Goal: Task Accomplishment & Management: Manage account settings

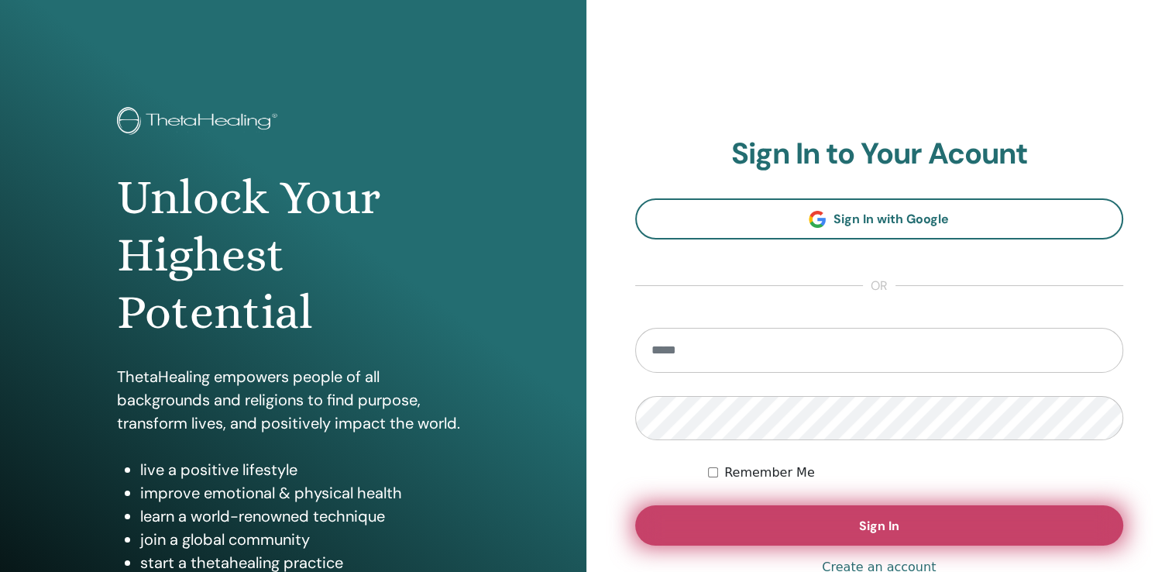
type input "**********"
click at [743, 515] on button "Sign In" at bounding box center [879, 525] width 489 height 40
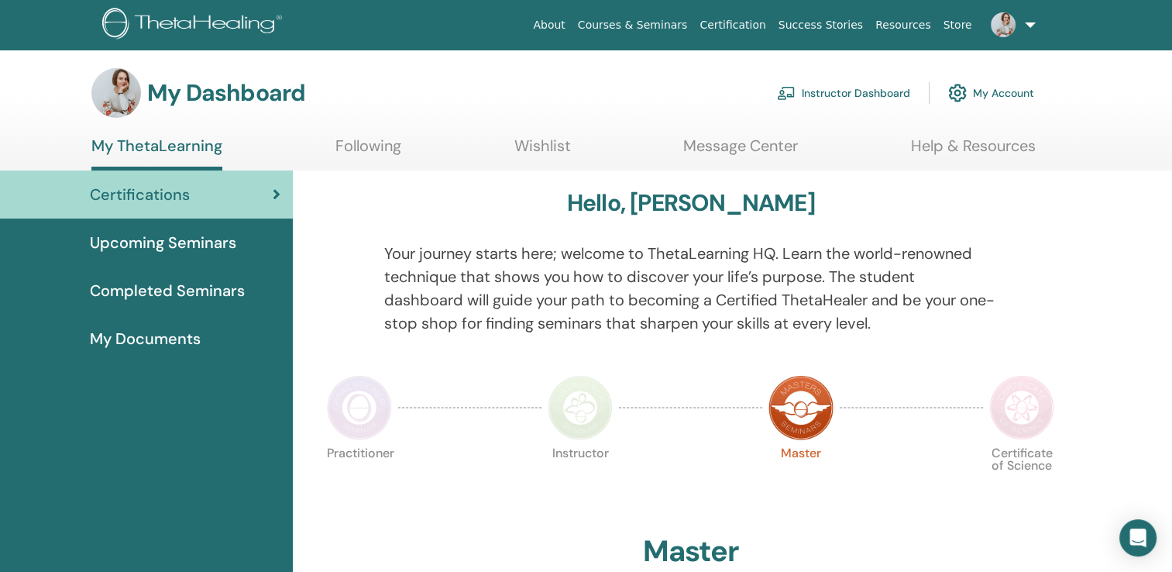
click at [855, 95] on link "Instructor Dashboard" at bounding box center [843, 93] width 133 height 34
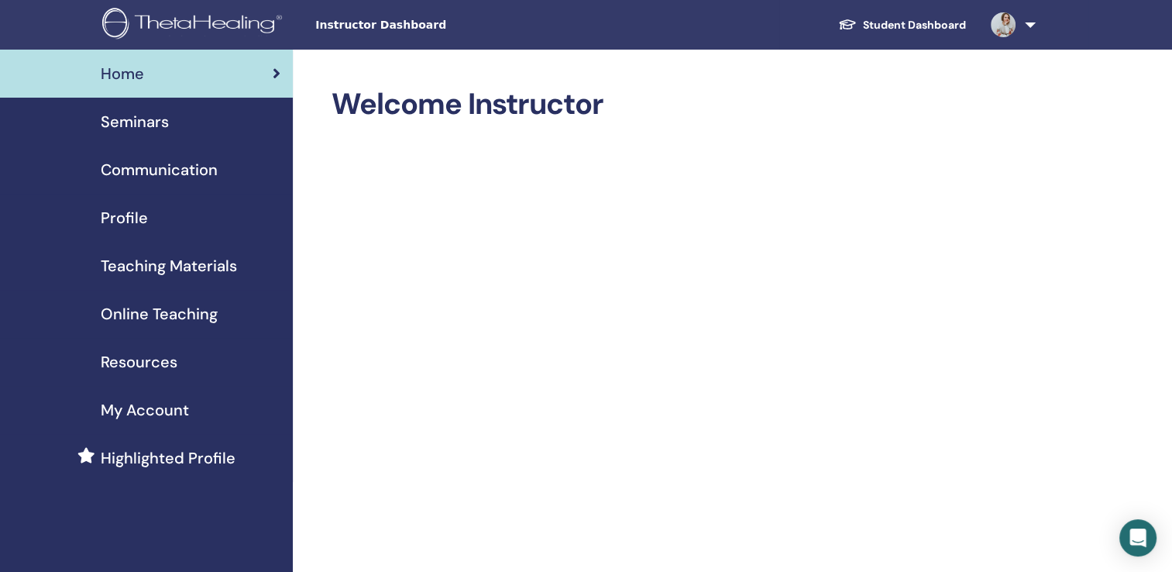
click at [146, 119] on span "Seminars" at bounding box center [135, 121] width 68 height 23
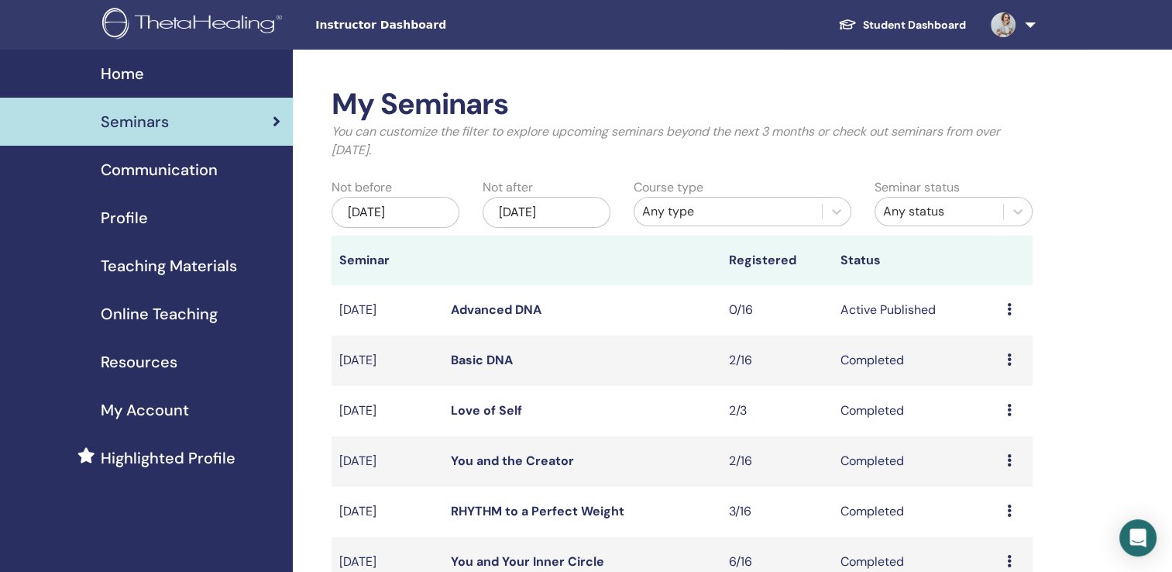
click at [1007, 307] on icon at bounding box center [1009, 309] width 5 height 12
click at [976, 335] on link "Edit" at bounding box center [978, 343] width 22 height 16
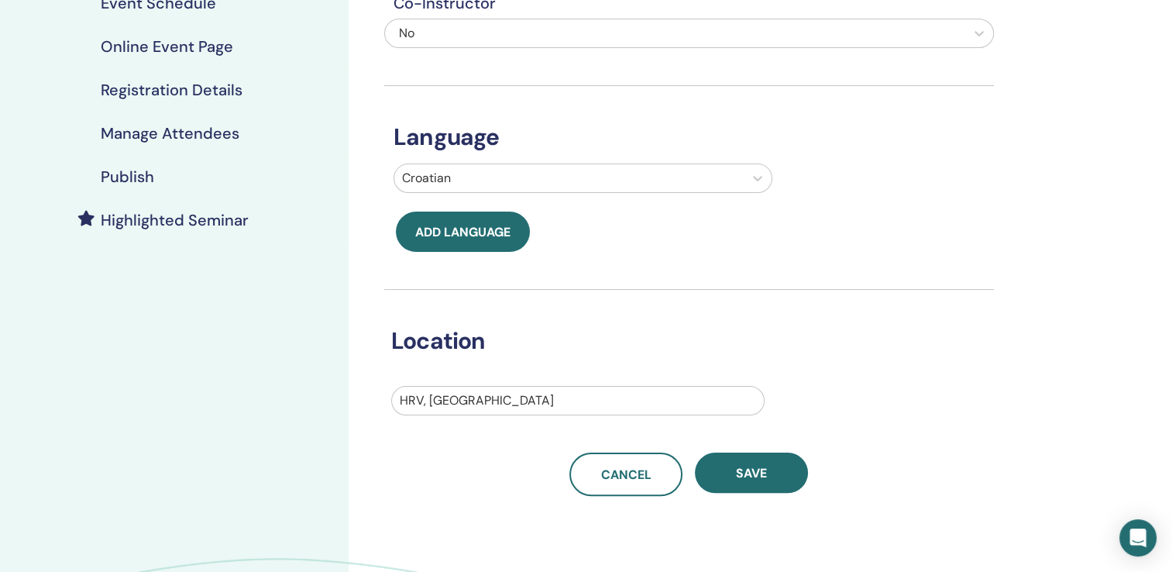
scroll to position [65, 0]
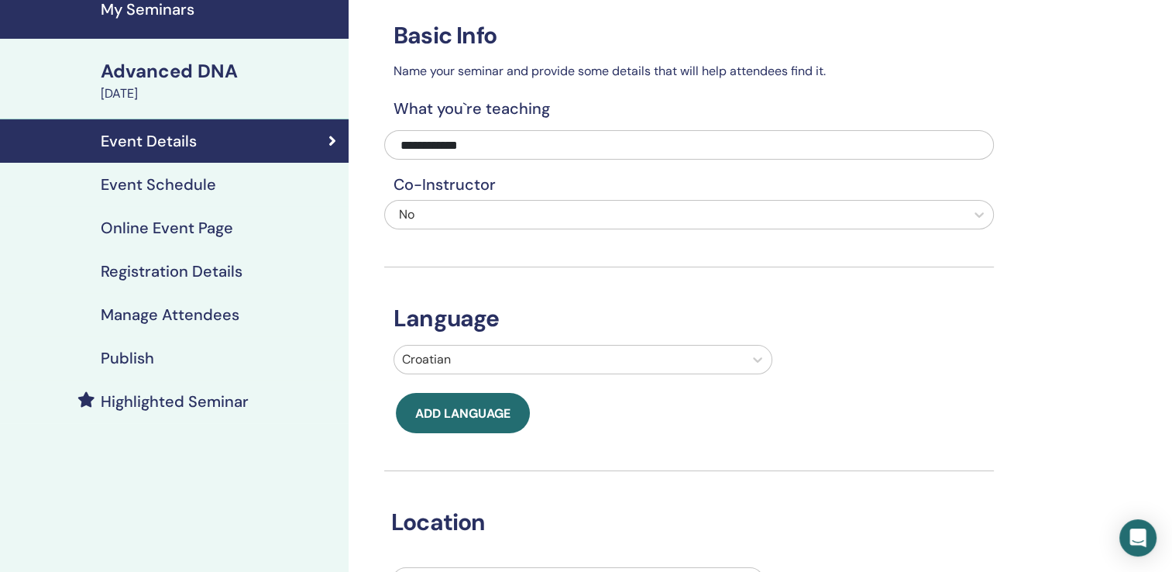
click at [173, 181] on h4 "Event Schedule" at bounding box center [158, 184] width 115 height 19
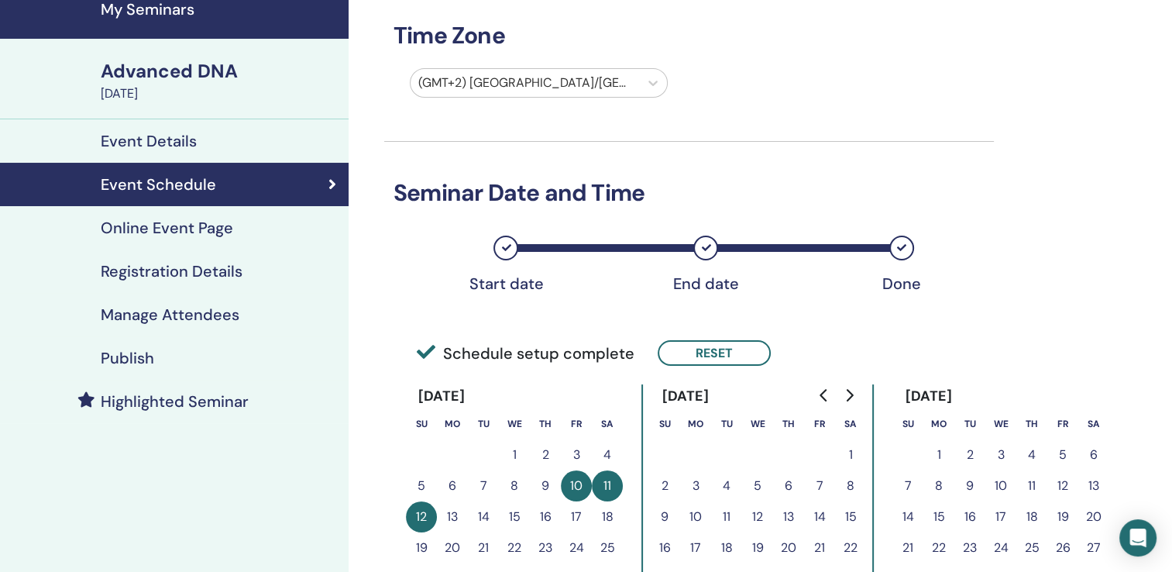
click at [178, 235] on h4 "Online Event Page" at bounding box center [167, 227] width 132 height 19
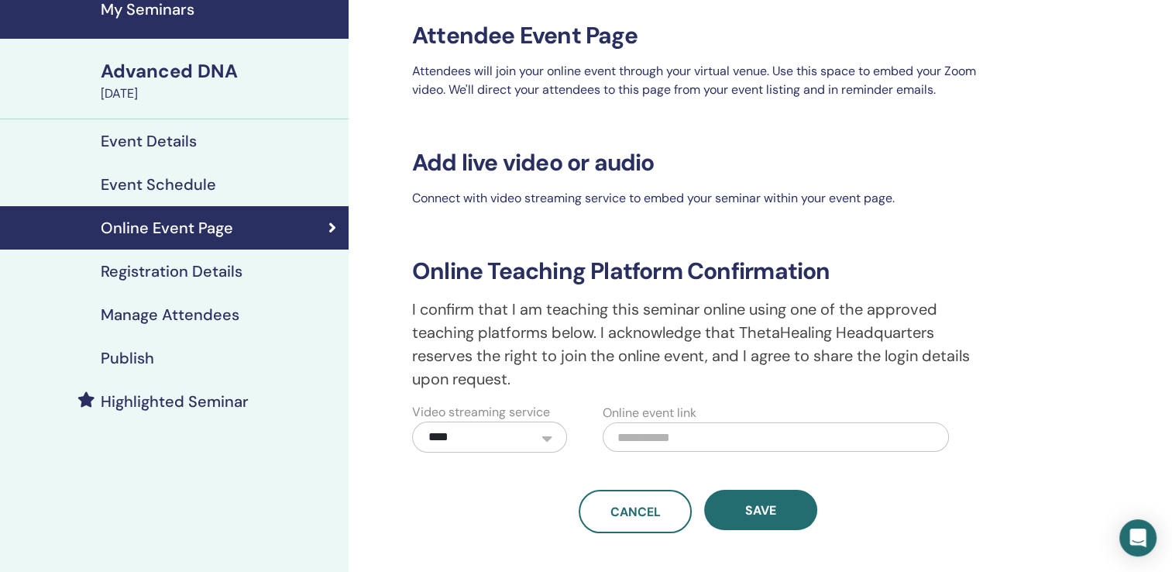
click at [167, 277] on h4 "Registration Details" at bounding box center [172, 271] width 142 height 19
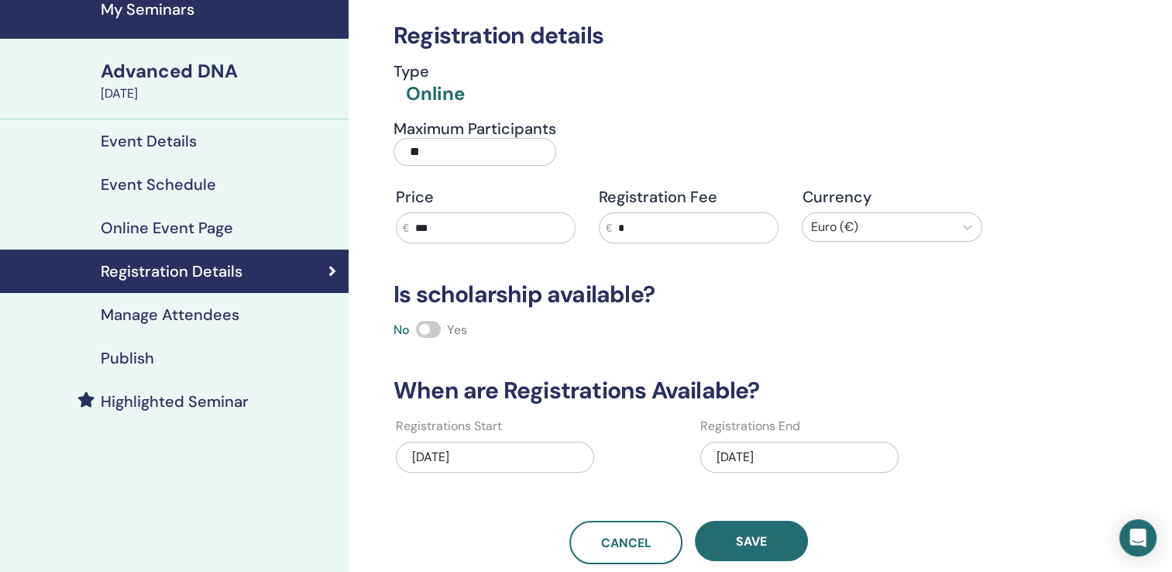
click at [433, 228] on input "***" at bounding box center [492, 227] width 166 height 29
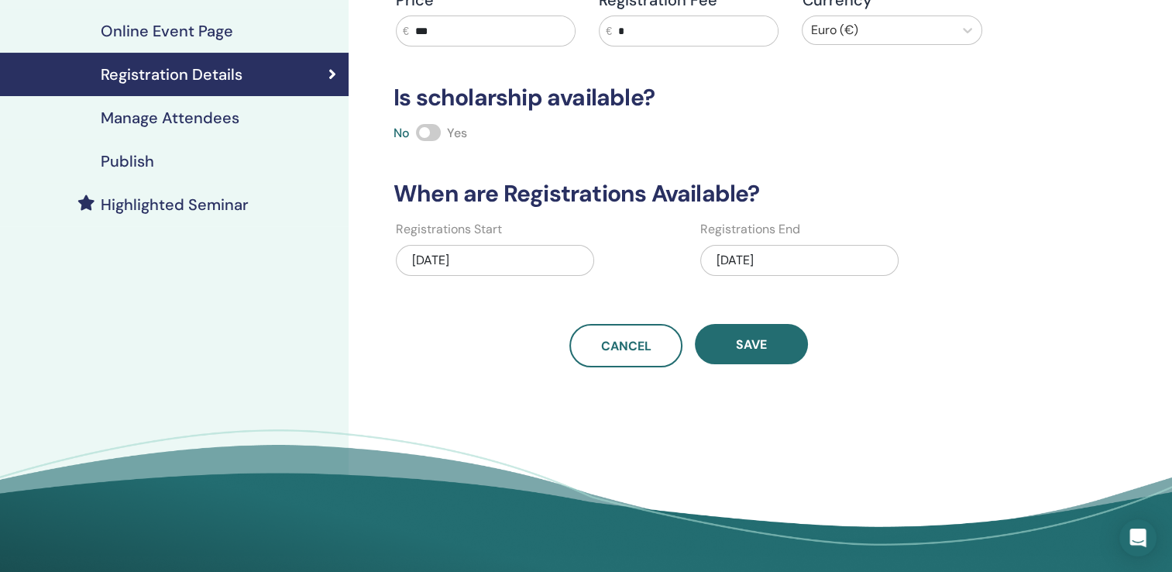
scroll to position [263, 0]
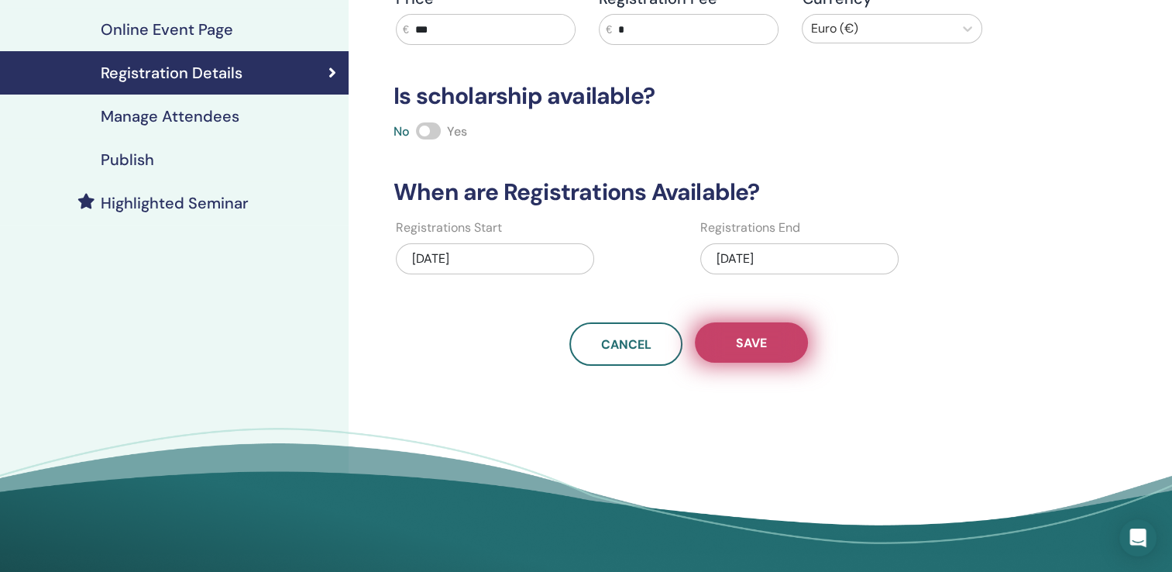
type input "***"
click at [719, 336] on button "Save" at bounding box center [751, 342] width 113 height 40
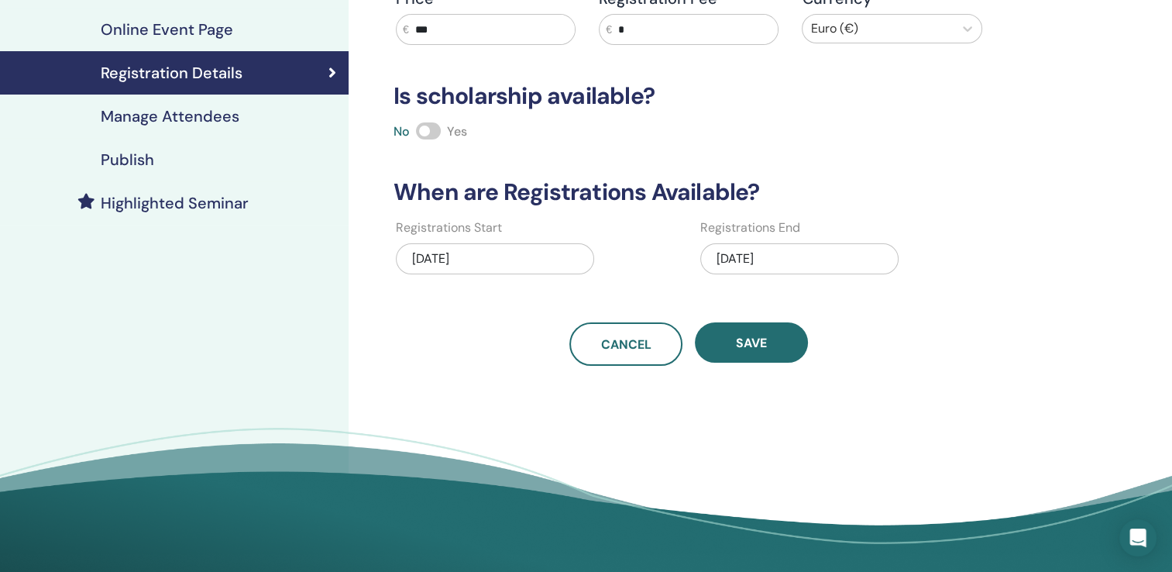
click at [138, 153] on h4 "Publish" at bounding box center [127, 159] width 53 height 19
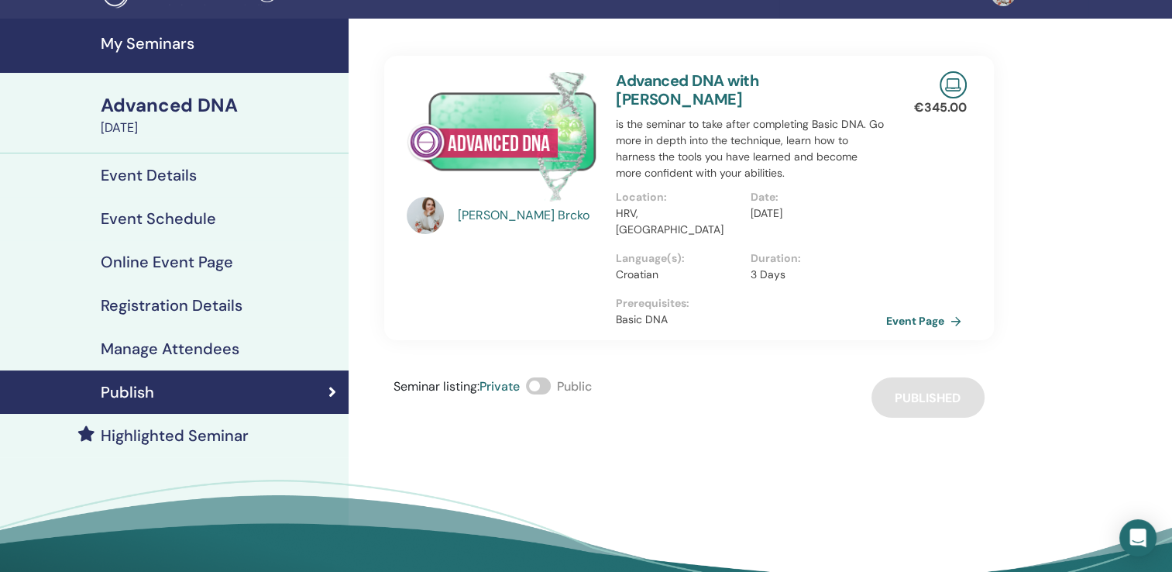
scroll to position [29, 0]
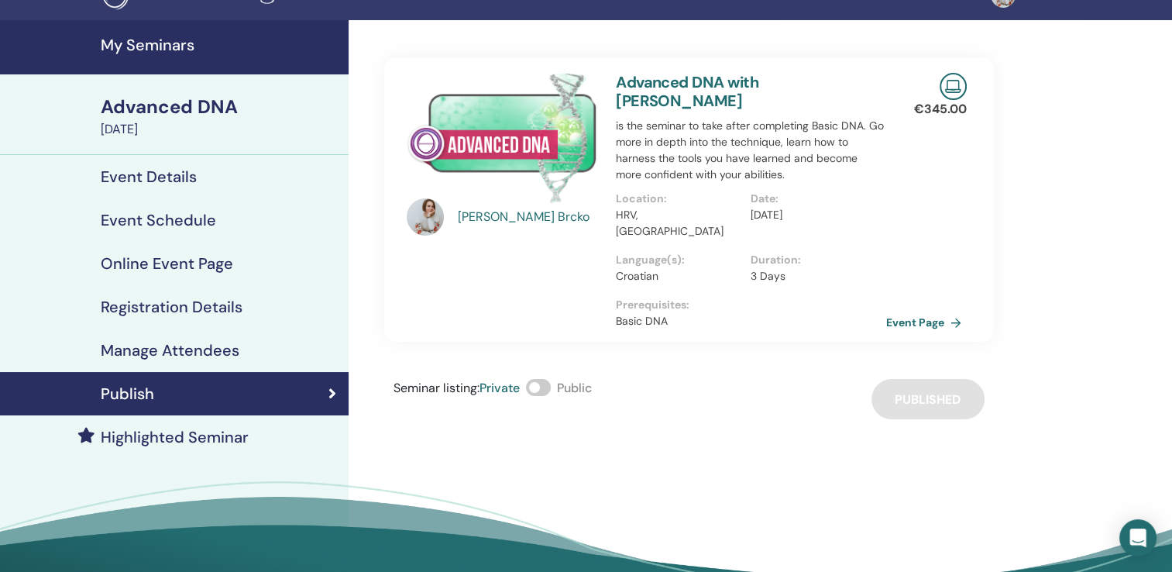
click at [186, 178] on h4 "Event Details" at bounding box center [149, 176] width 96 height 19
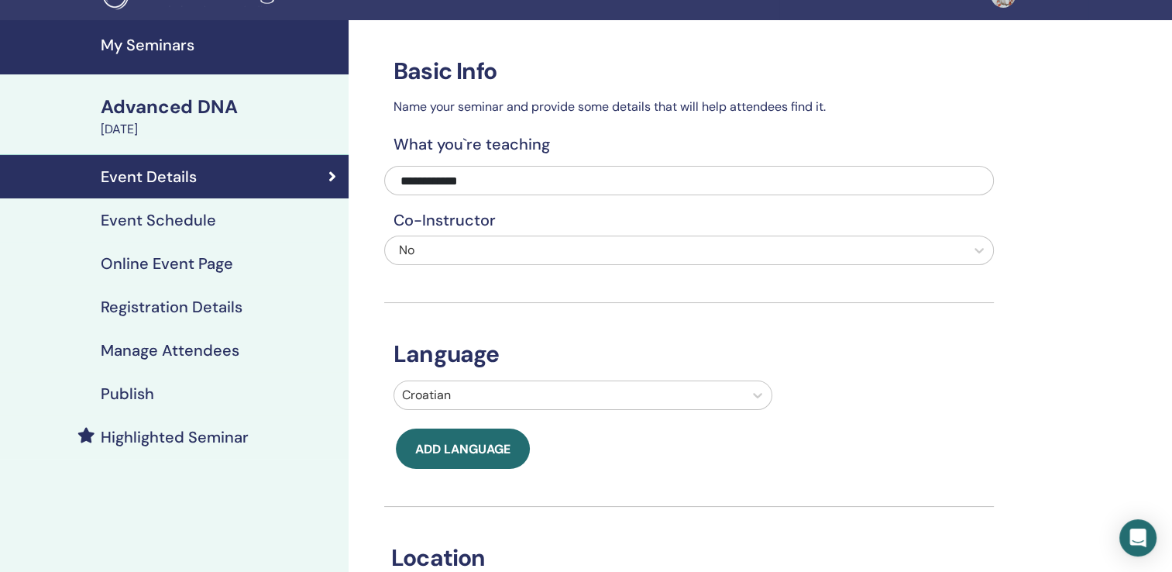
click at [136, 105] on div "Advanced DNA" at bounding box center [220, 107] width 239 height 26
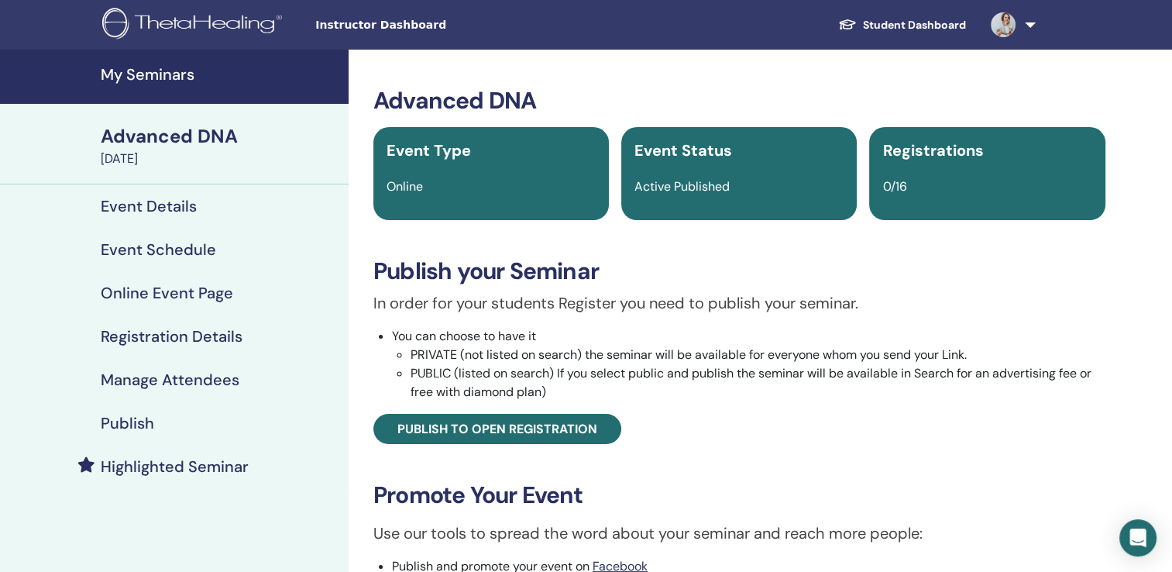
click at [153, 29] on img at bounding box center [194, 25] width 185 height 35
